Goal: Task Accomplishment & Management: Manage account settings

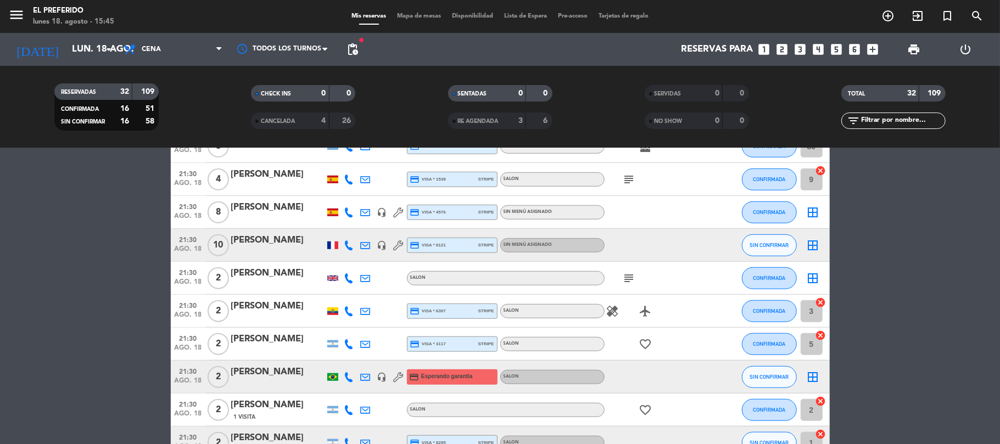
scroll to position [659, 0]
click at [275, 245] on div "[PERSON_NAME]" at bounding box center [277, 241] width 93 height 14
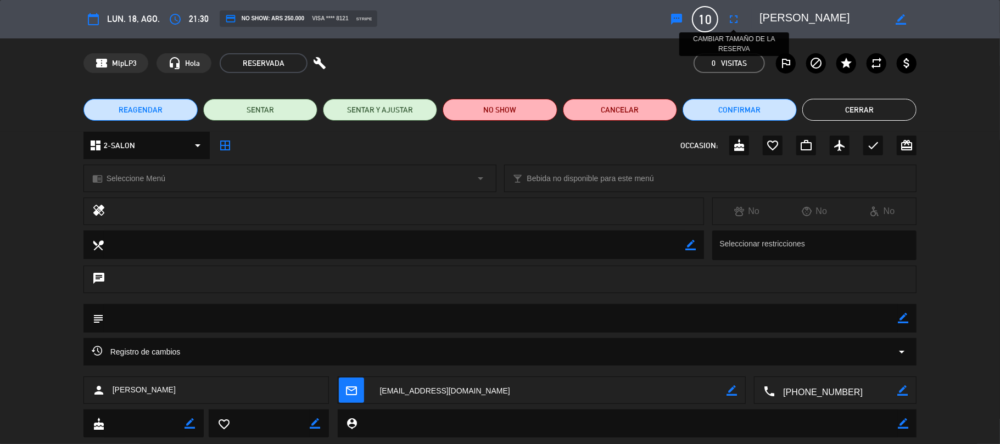
drag, startPoint x: 732, startPoint y: 19, endPoint x: 676, endPoint y: 58, distance: 67.8
click at [732, 18] on icon "fullscreen" at bounding box center [733, 19] width 13 height 13
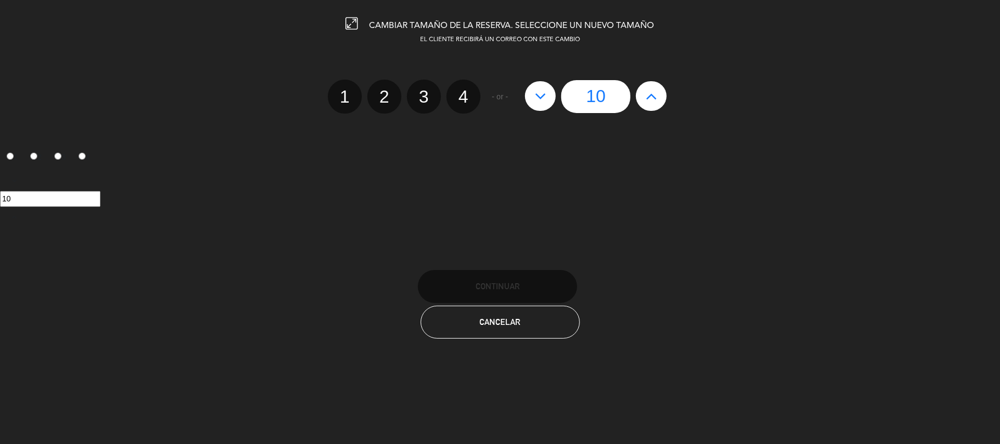
click at [552, 93] on button at bounding box center [540, 96] width 31 height 30
type input "9"
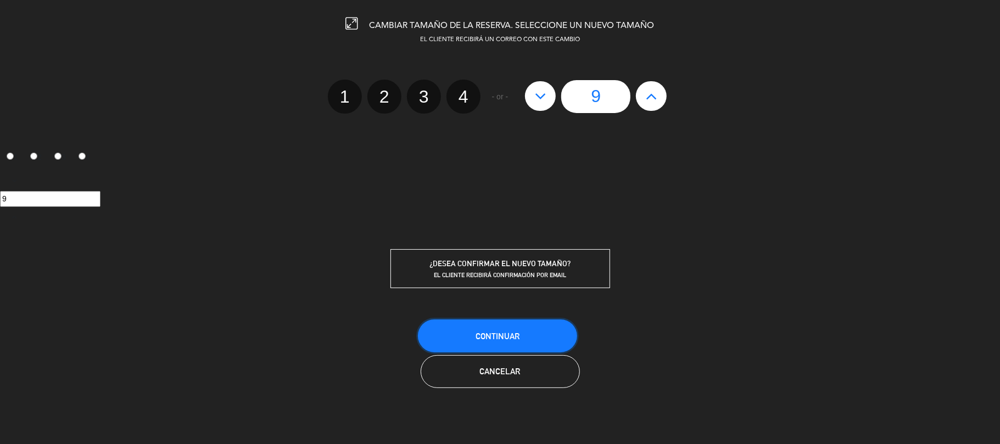
click at [549, 343] on button "Continuar" at bounding box center [497, 335] width 159 height 33
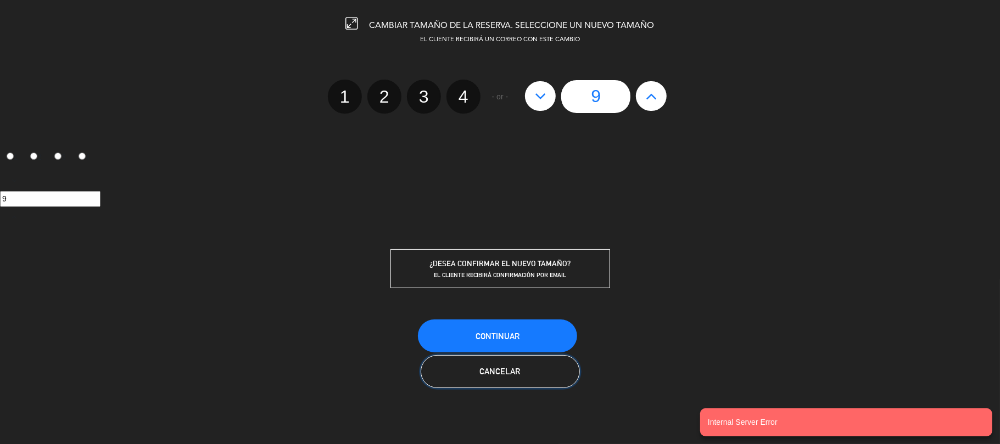
click at [561, 374] on button "Cancelar" at bounding box center [499, 371] width 159 height 33
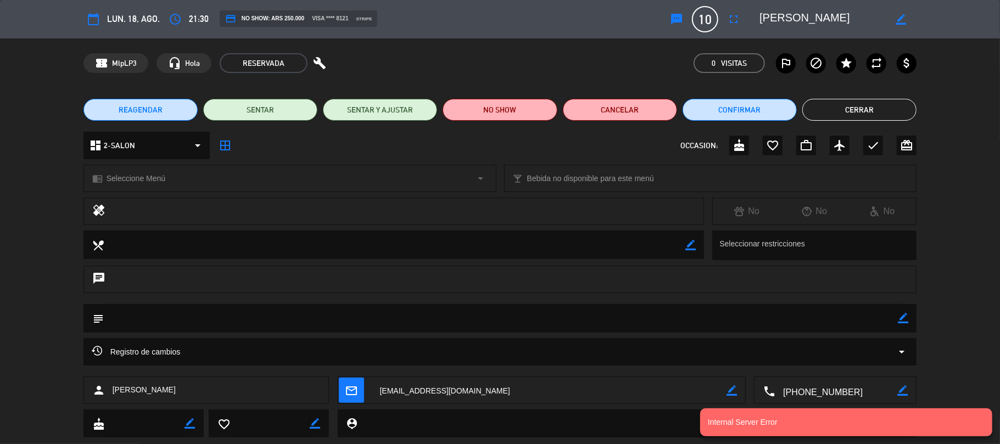
click at [900, 313] on icon "border_color" at bounding box center [902, 318] width 10 height 10
click at [846, 319] on textarea at bounding box center [501, 318] width 794 height 28
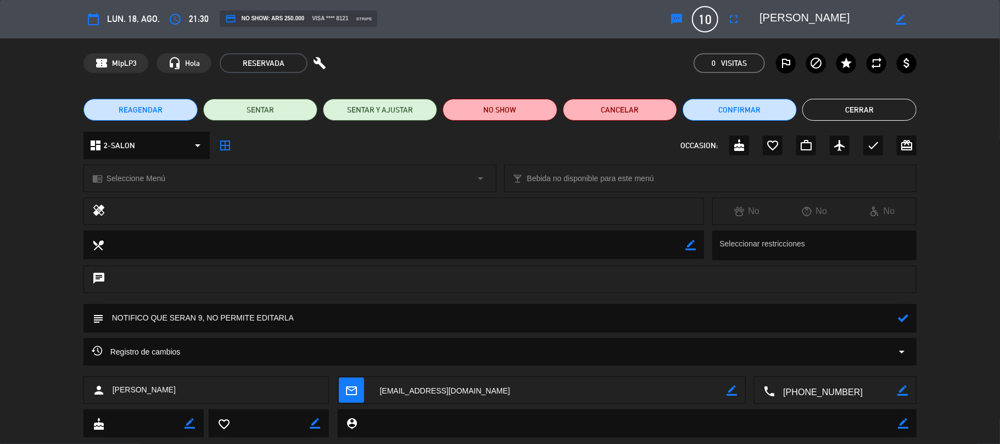
type textarea "NOTIFICO QUE SERAN 9, NO PERMITE EDITARLA"
click at [906, 317] on icon at bounding box center [902, 318] width 10 height 10
click at [868, 106] on button "Cerrar" at bounding box center [859, 110] width 114 height 22
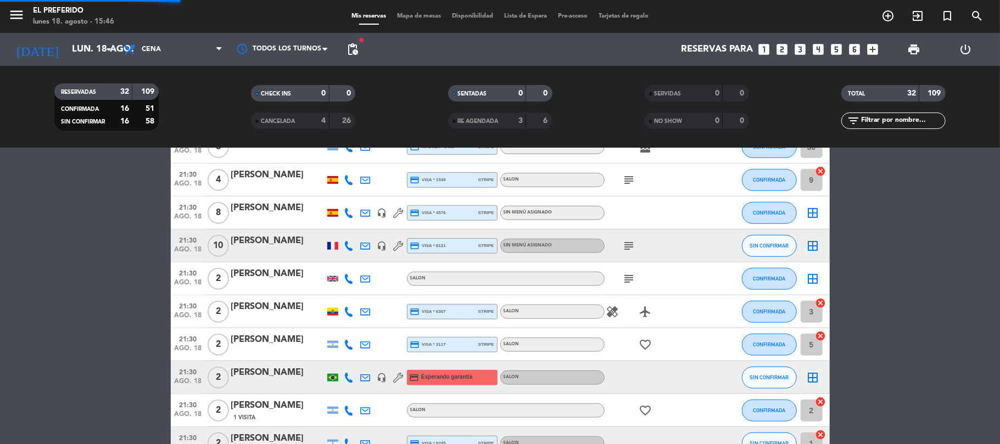
click at [798, 47] on icon "looks_3" at bounding box center [800, 49] width 14 height 14
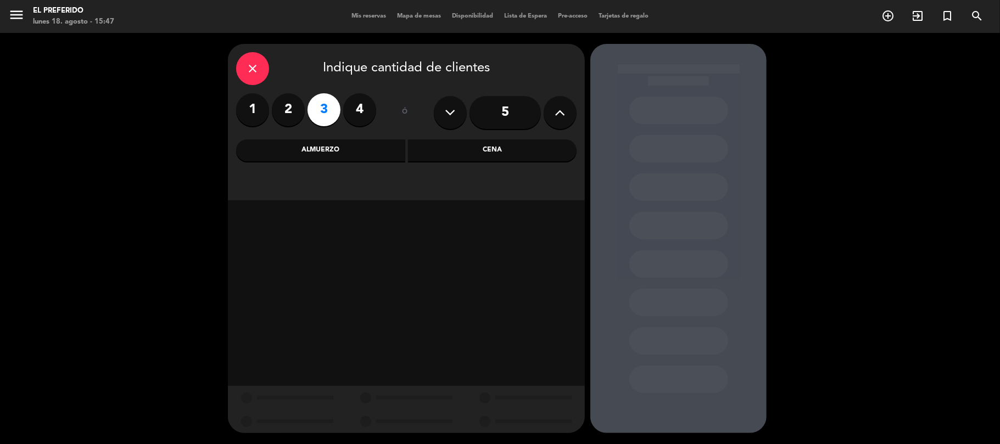
click at [470, 146] on div "Cena" at bounding box center [492, 150] width 169 height 22
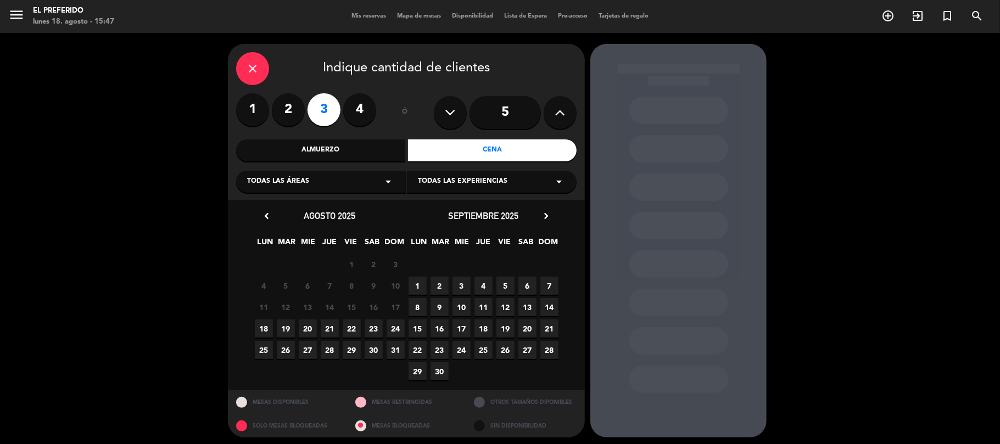
click at [265, 326] on span "18" at bounding box center [264, 328] width 18 height 18
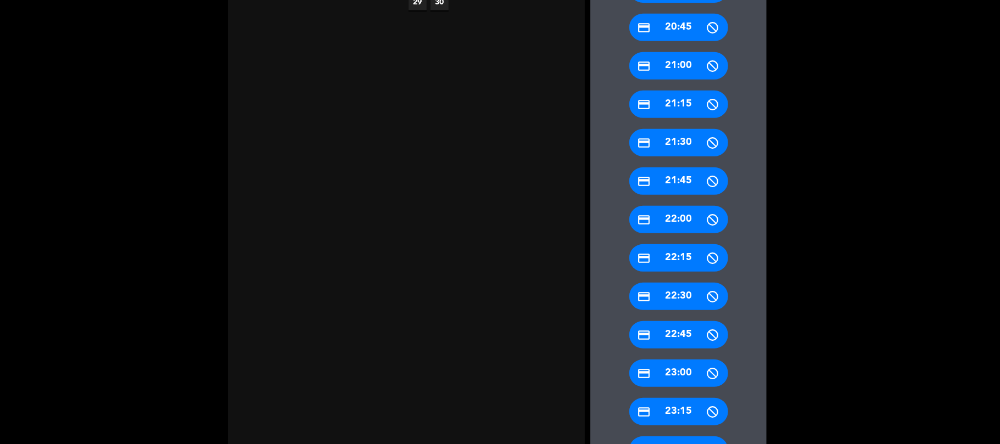
scroll to position [497, 0]
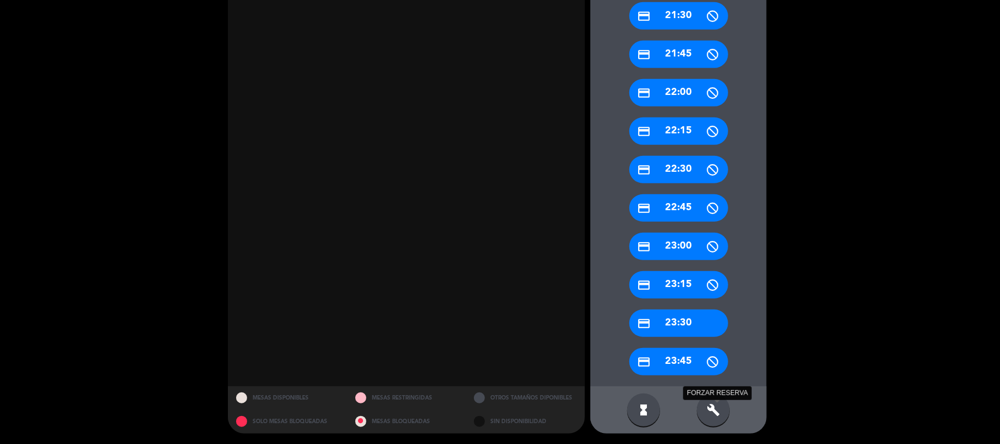
click at [707, 404] on icon "build" at bounding box center [712, 409] width 13 height 13
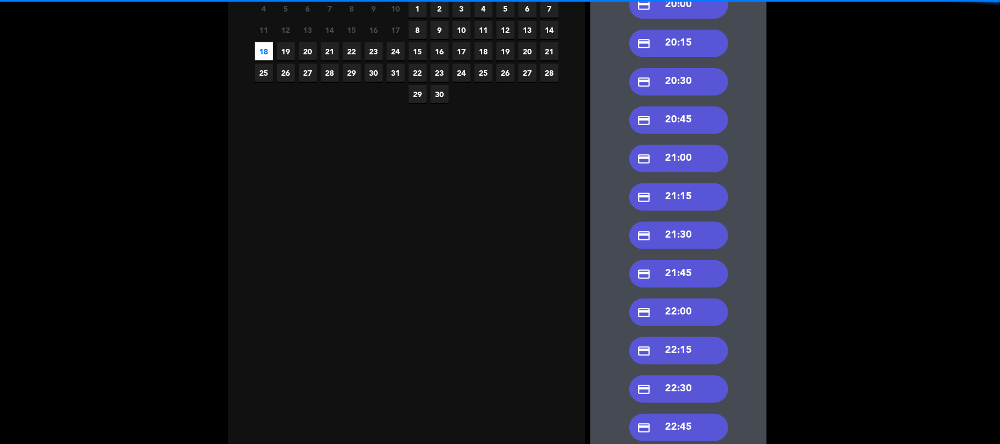
scroll to position [204, 0]
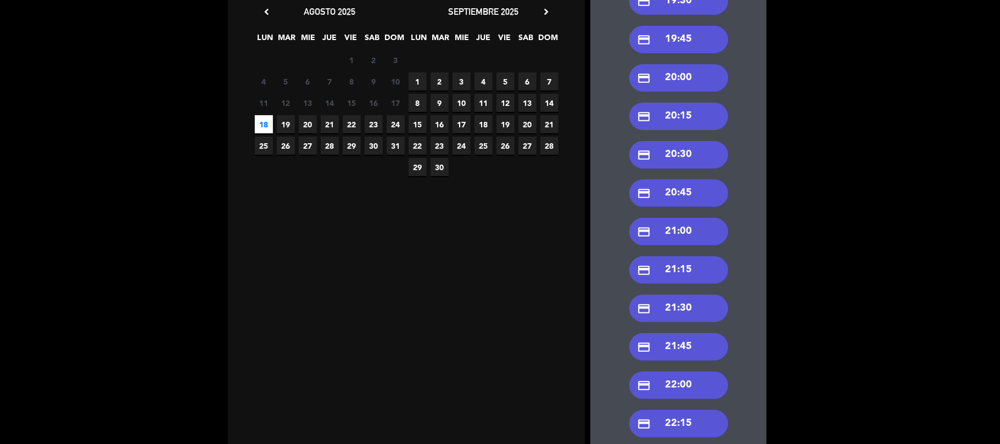
click at [688, 312] on div "credit_card 21:30" at bounding box center [678, 308] width 99 height 27
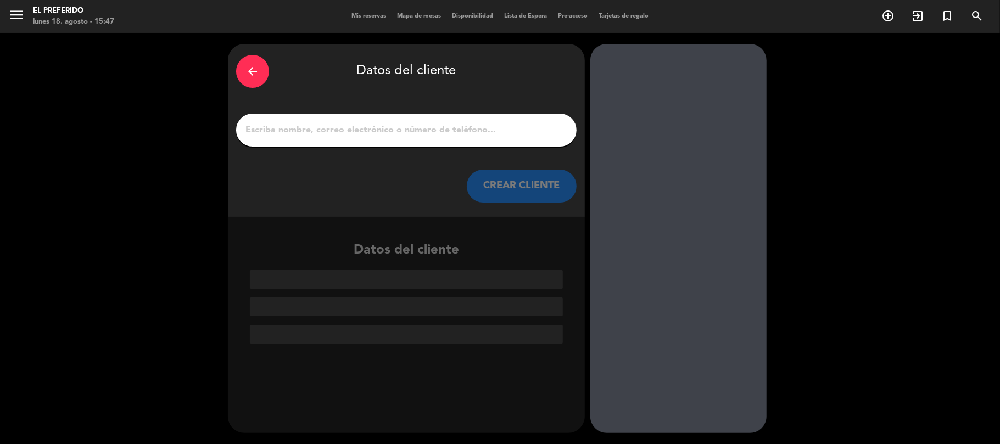
scroll to position [0, 0]
click at [391, 133] on input "1" at bounding box center [406, 129] width 324 height 15
paste input "J"
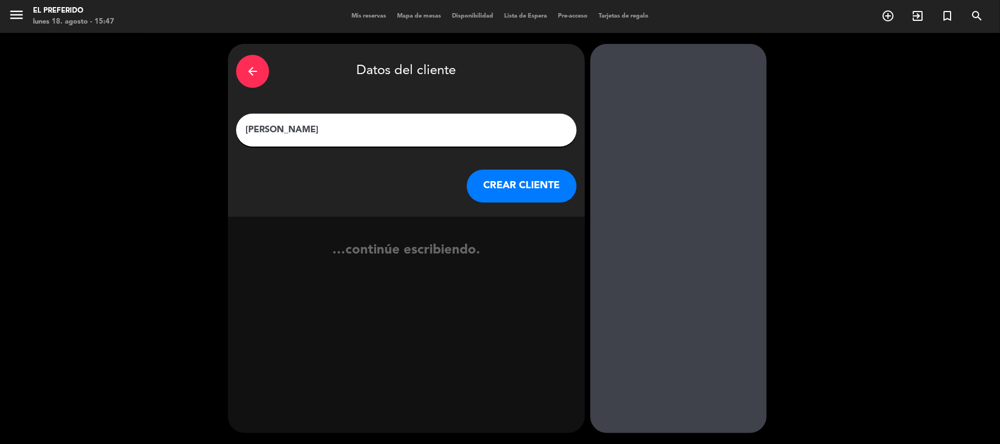
type input "[PERSON_NAME]"
click at [539, 192] on button "CREAR CLIENTE" at bounding box center [522, 186] width 110 height 33
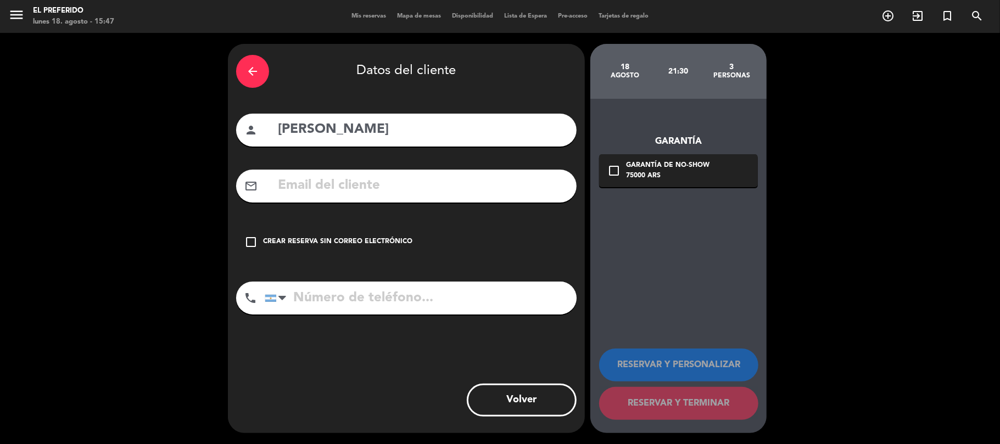
click at [359, 242] on div "Crear reserva sin correo electrónico" at bounding box center [337, 242] width 149 height 11
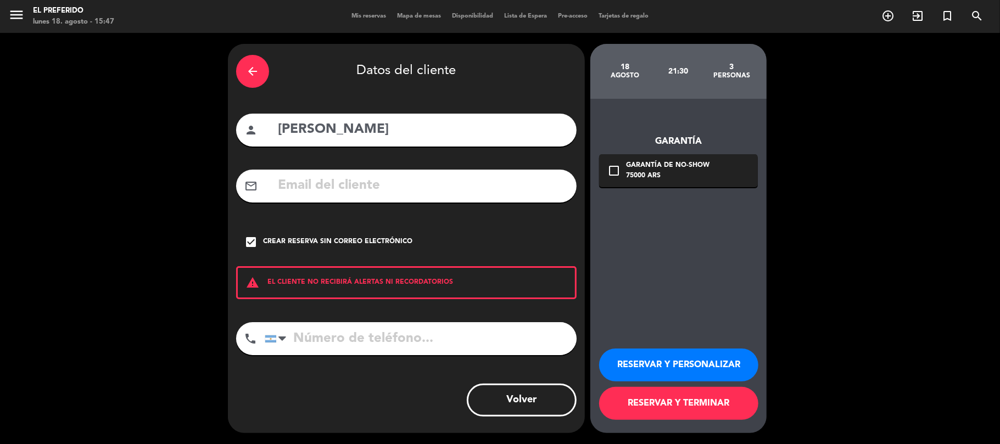
click at [681, 357] on button "RESERVAR Y PERSONALIZAR" at bounding box center [678, 365] width 159 height 33
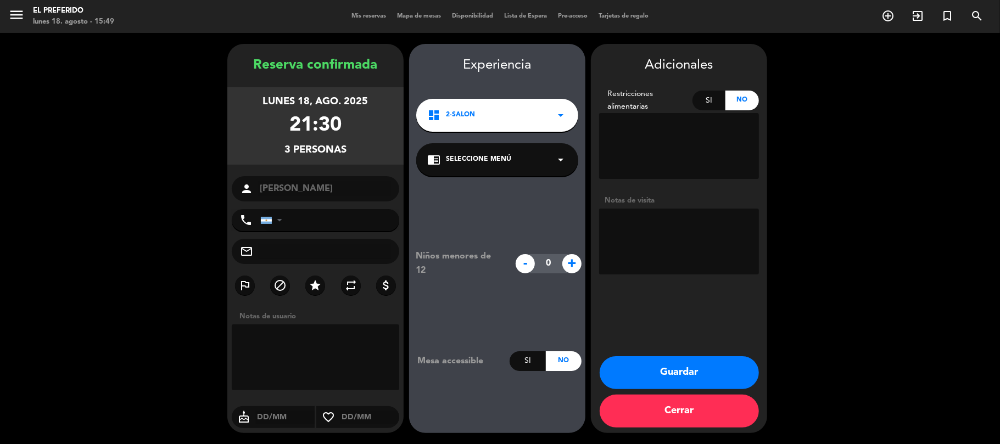
click at [666, 248] on textarea at bounding box center [679, 242] width 160 height 66
click at [655, 142] on textarea at bounding box center [679, 146] width 160 height 66
click at [659, 255] on textarea at bounding box center [679, 242] width 160 height 66
click at [718, 235] on textarea at bounding box center [679, 242] width 160 height 66
click at [681, 222] on textarea at bounding box center [679, 242] width 160 height 66
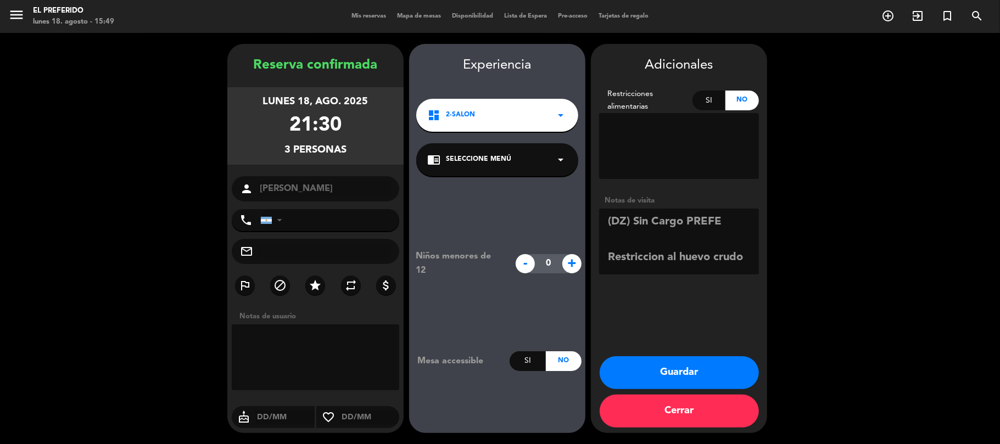
type textarea "(DZ) Sin Cargo PREFE Restriccion al huevo crudo"
drag, startPoint x: 352, startPoint y: 146, endPoint x: 222, endPoint y: 63, distance: 154.1
click at [222, 63] on booking-confirmed "Reserva confirmada [DATE] 21:30 3 personas person [PERSON_NAME] phone [GEOGRAPH…" at bounding box center [500, 238] width 978 height 389
copy div "Reserva confirmada [DATE] 21:30 3 personas"
click at [646, 363] on button "Guardar" at bounding box center [678, 372] width 159 height 33
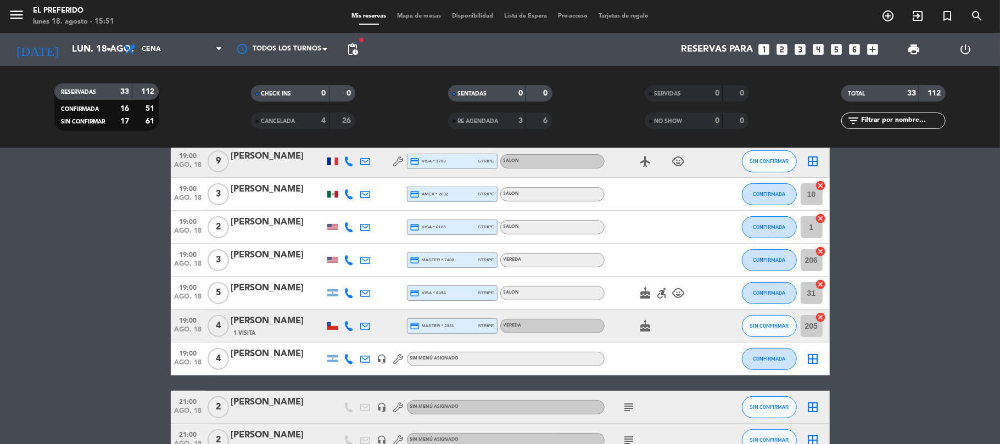
scroll to position [220, 0]
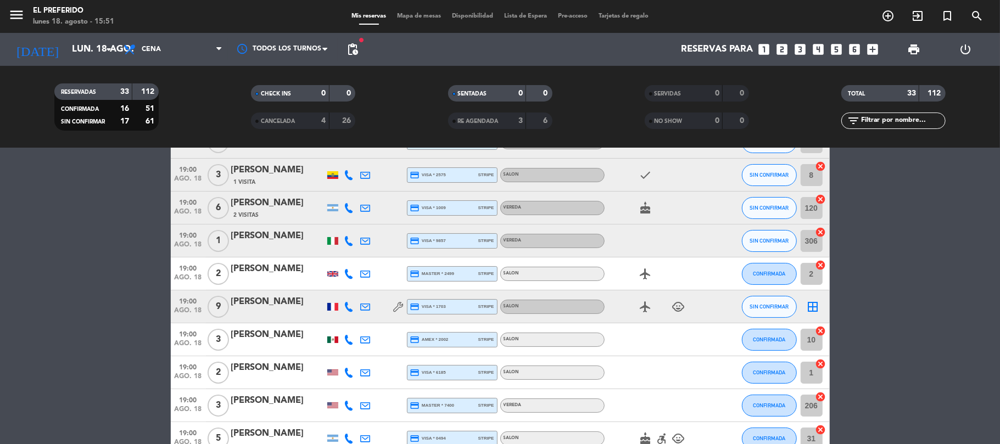
scroll to position [0, 0]
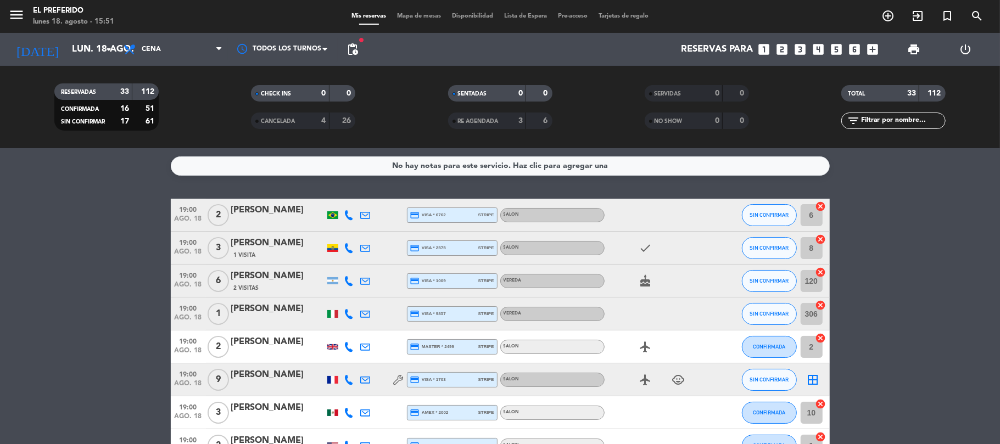
click at [279, 286] on div "2 Visitas" at bounding box center [277, 287] width 93 height 9
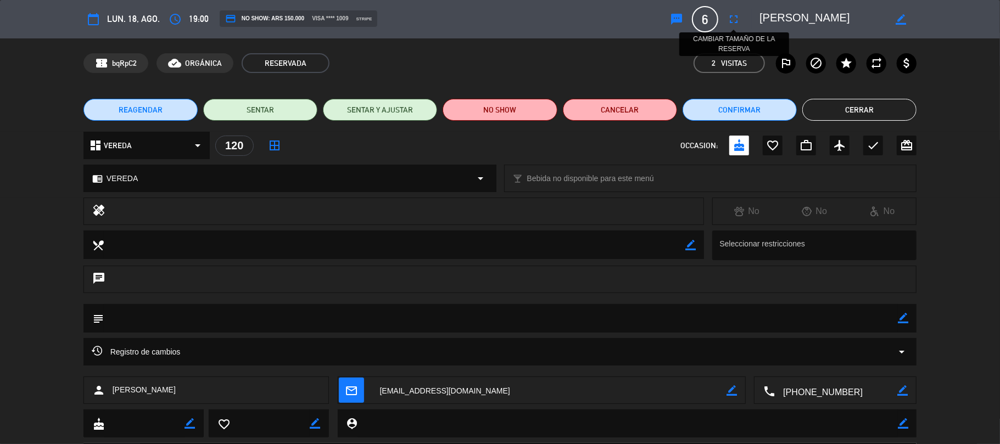
click at [730, 20] on icon "fullscreen" at bounding box center [733, 19] width 13 height 13
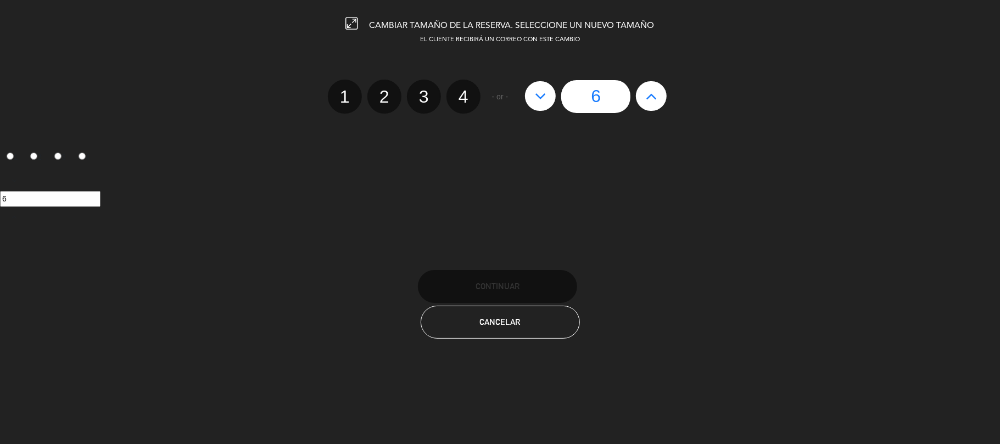
click at [660, 93] on button at bounding box center [651, 96] width 31 height 30
type input "7"
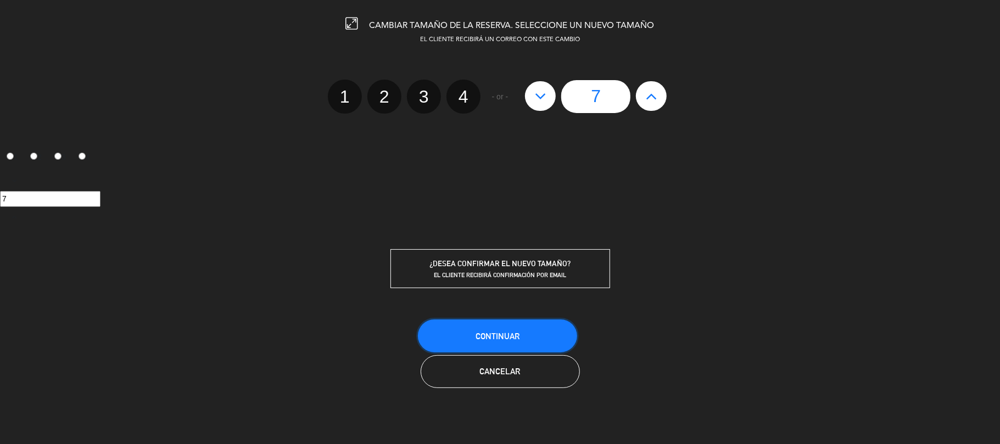
click at [545, 334] on button "Continuar" at bounding box center [497, 335] width 159 height 33
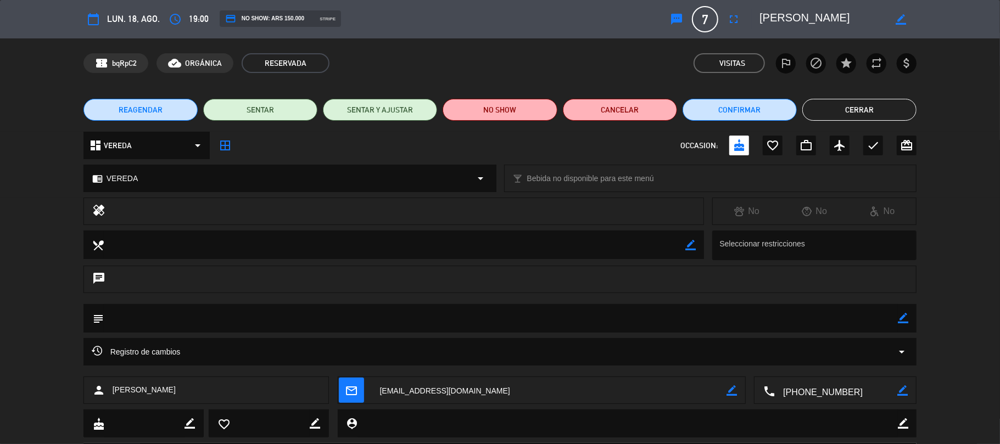
click at [871, 108] on button "Cerrar" at bounding box center [859, 110] width 114 height 22
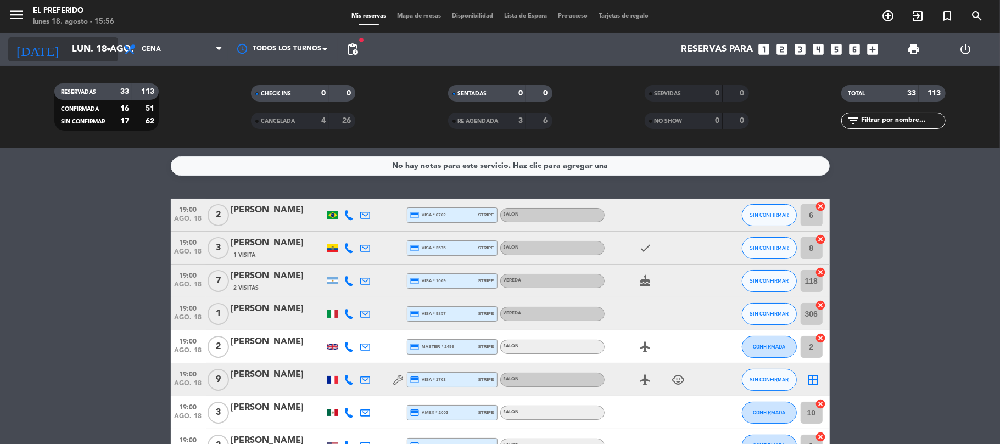
click at [116, 50] on input "lun. 18 ago." at bounding box center [125, 49] width 119 height 21
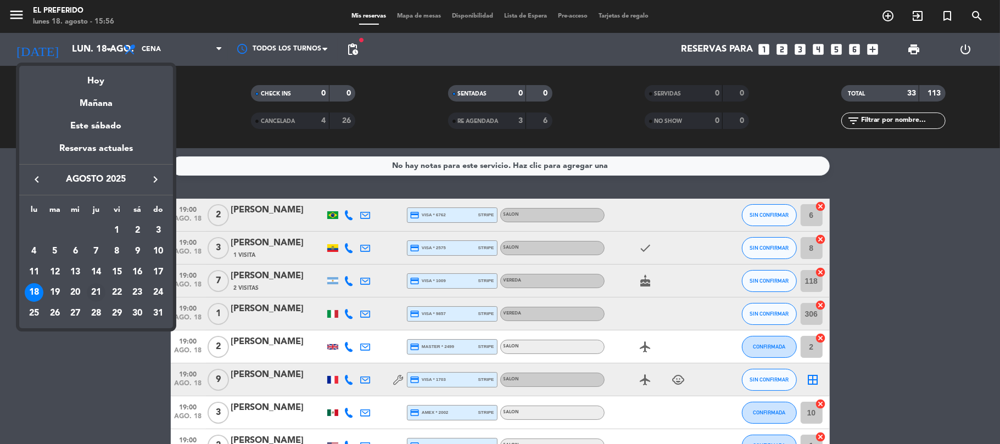
click at [96, 297] on div "21" at bounding box center [96, 292] width 19 height 19
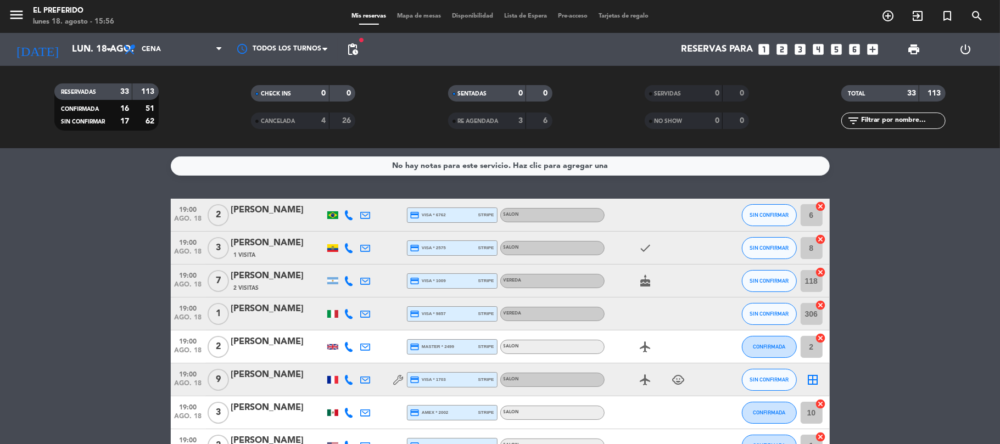
type input "jue. 21 ago."
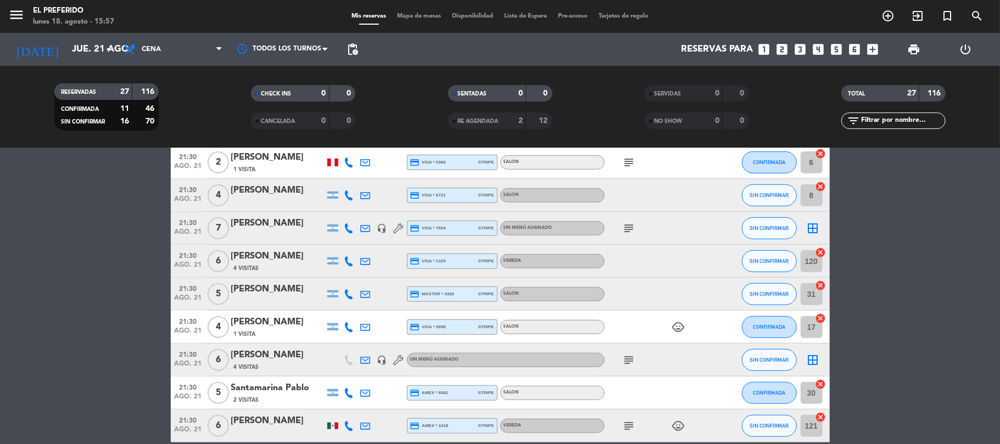
scroll to position [732, 0]
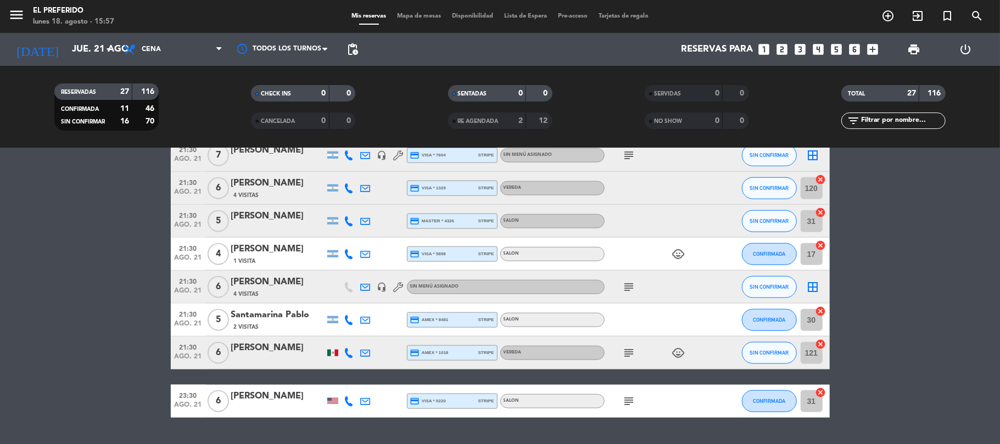
click at [285, 346] on div "[PERSON_NAME]" at bounding box center [277, 348] width 93 height 14
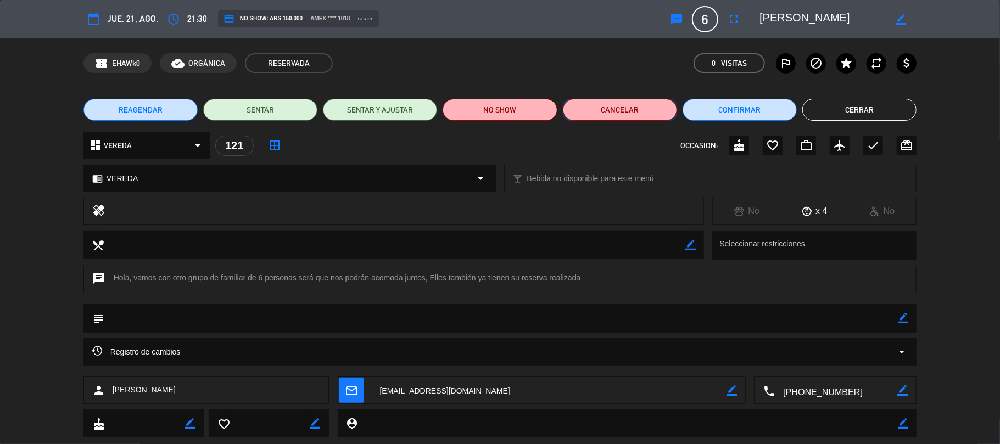
click at [637, 111] on button "Cancelar" at bounding box center [620, 110] width 114 height 22
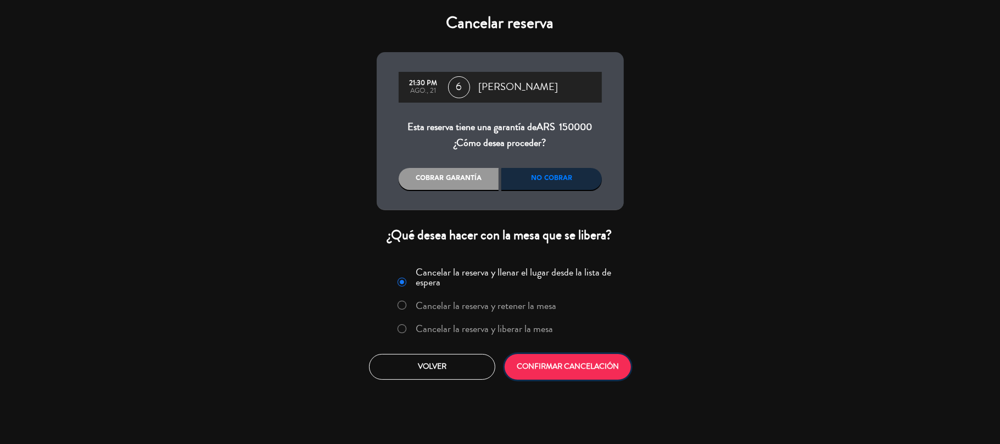
click at [585, 372] on button "CONFIRMAR CANCELACIÓN" at bounding box center [567, 367] width 126 height 26
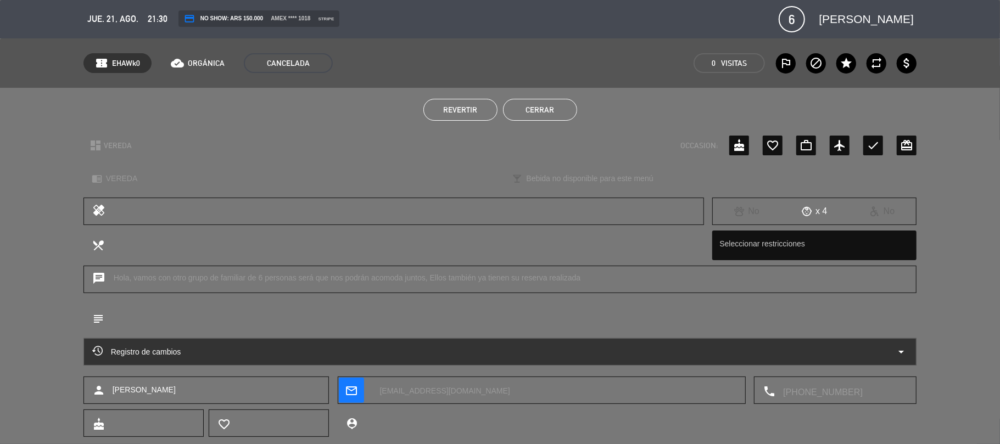
scroll to position [727, 0]
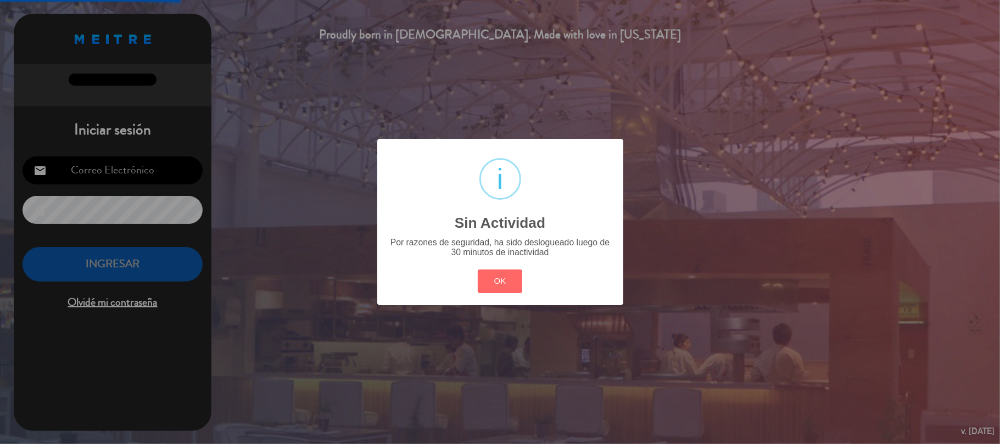
type input "[EMAIL_ADDRESS][DOMAIN_NAME]"
